Goal: Task Accomplishment & Management: Use online tool/utility

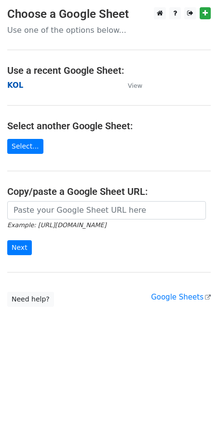
click at [15, 86] on strong "KOL" at bounding box center [15, 85] width 16 height 9
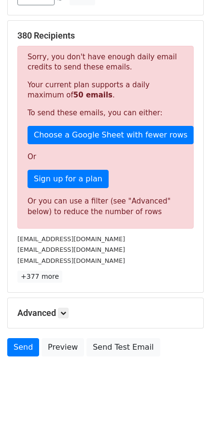
scroll to position [126, 0]
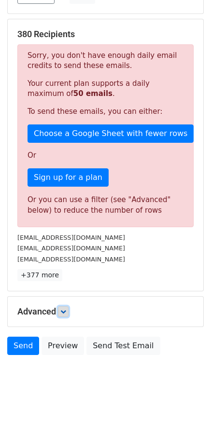
click at [62, 310] on icon at bounding box center [63, 312] width 6 height 6
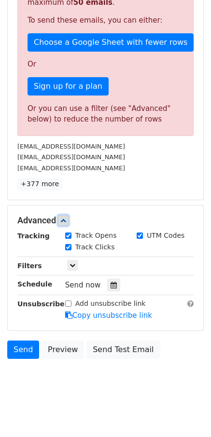
scroll to position [221, 0]
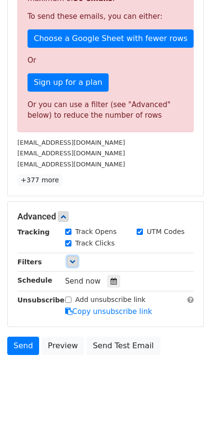
click at [67, 257] on link at bounding box center [72, 261] width 11 height 11
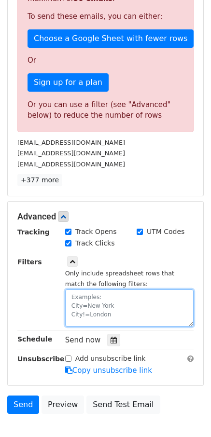
click at [82, 292] on textarea at bounding box center [129, 307] width 128 height 37
paste textarea "Date"
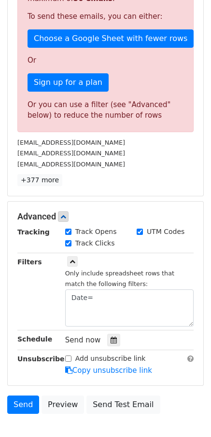
scroll to position [53, 0]
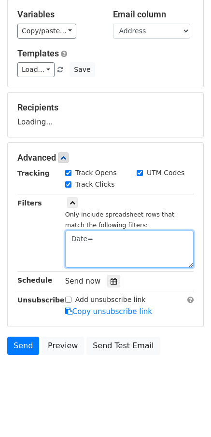
paste textarea "[DATE]"
type textarea "Date=[DATE]"
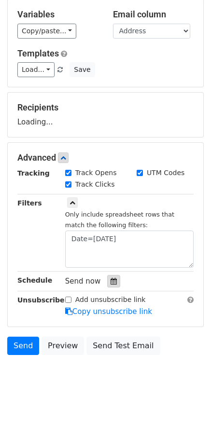
click at [113, 283] on icon at bounding box center [113, 281] width 6 height 7
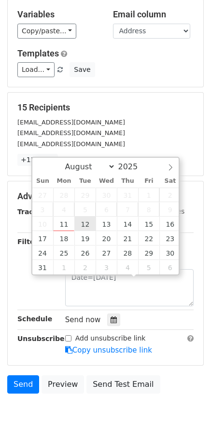
type input "[DATE] 12:00"
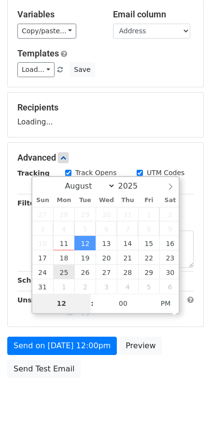
type input "8"
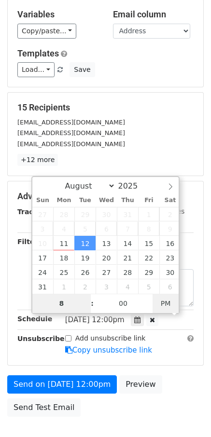
type input "[DATE] 08:00"
click at [168, 303] on span "PM" at bounding box center [165, 303] width 27 height 19
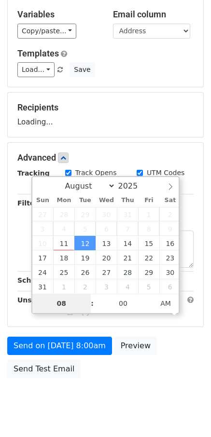
type input "08"
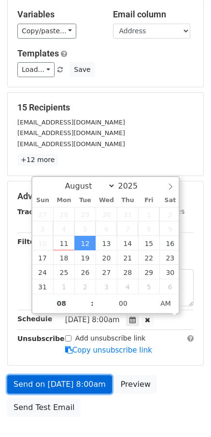
click at [50, 380] on link "Send on [DATE] 8:00am" at bounding box center [59, 384] width 105 height 18
